Goal: Information Seeking & Learning: Learn about a topic

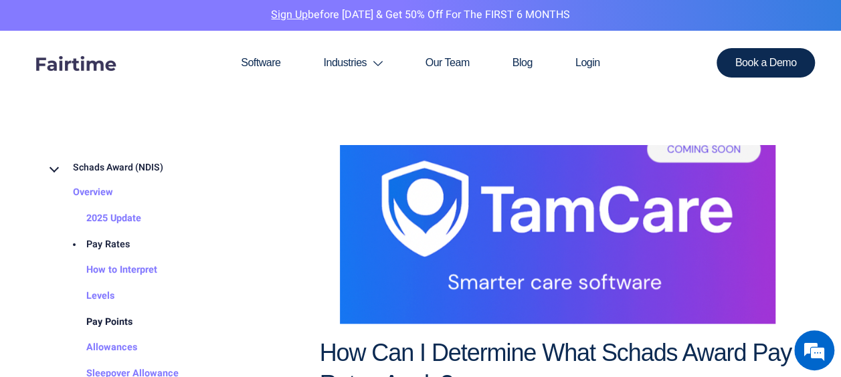
click at [112, 320] on link "Pay Points" at bounding box center [96, 323] width 73 height 26
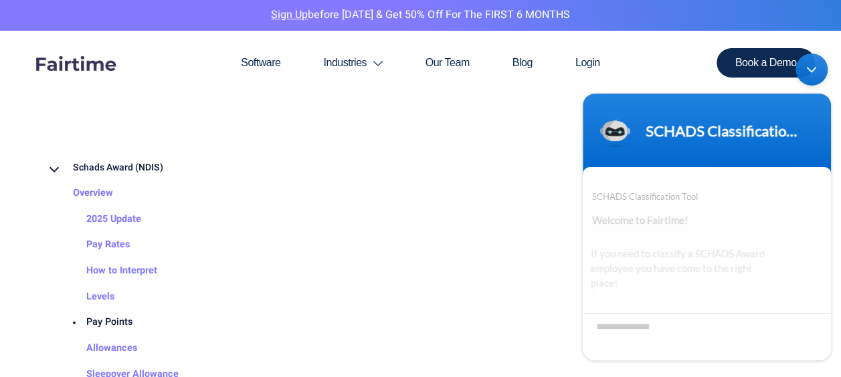
scroll to position [47, 0]
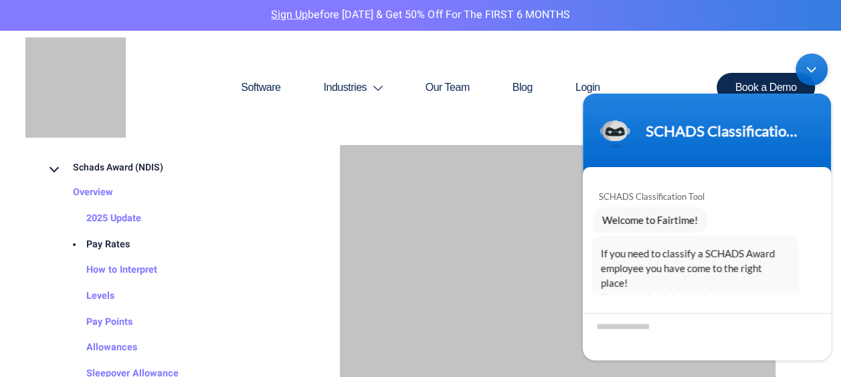
scroll to position [47, 0]
